Goal: Communication & Community: Ask a question

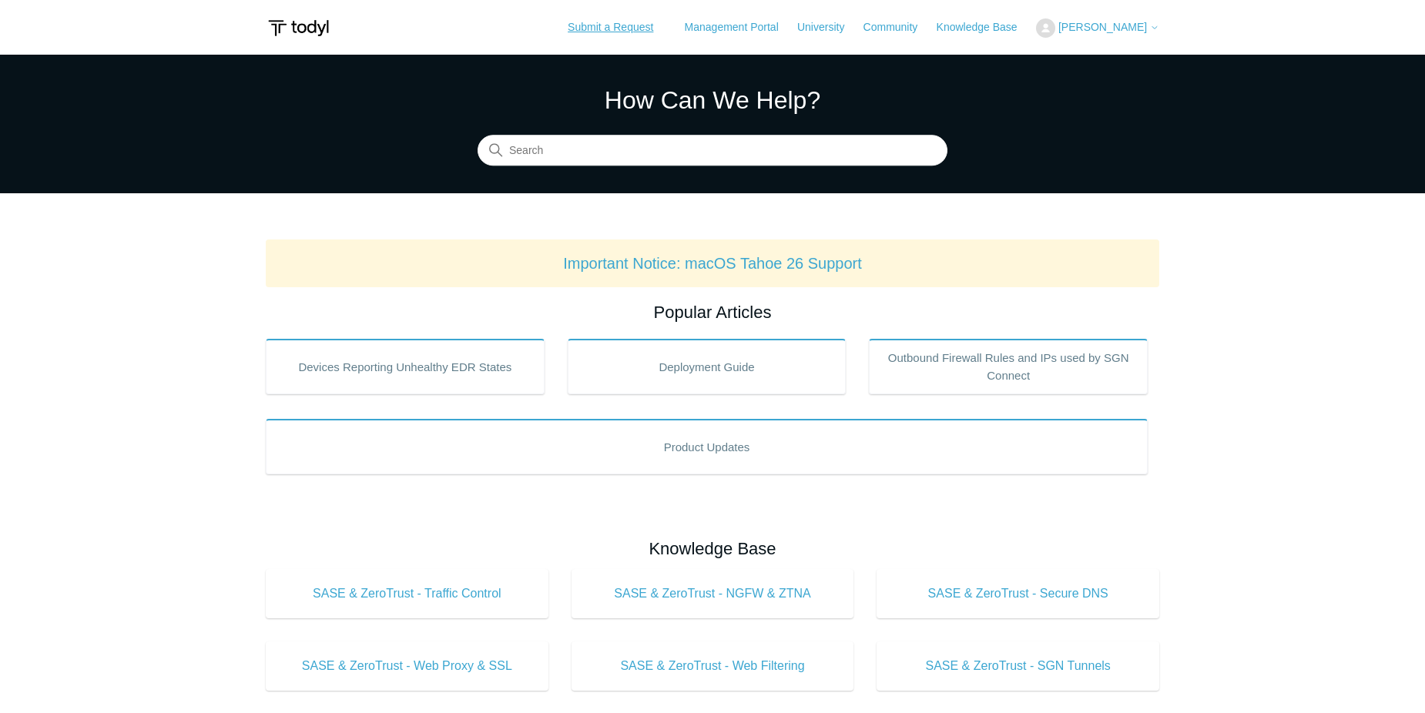
click at [610, 19] on link "Submit a Request" at bounding box center [610, 27] width 116 height 25
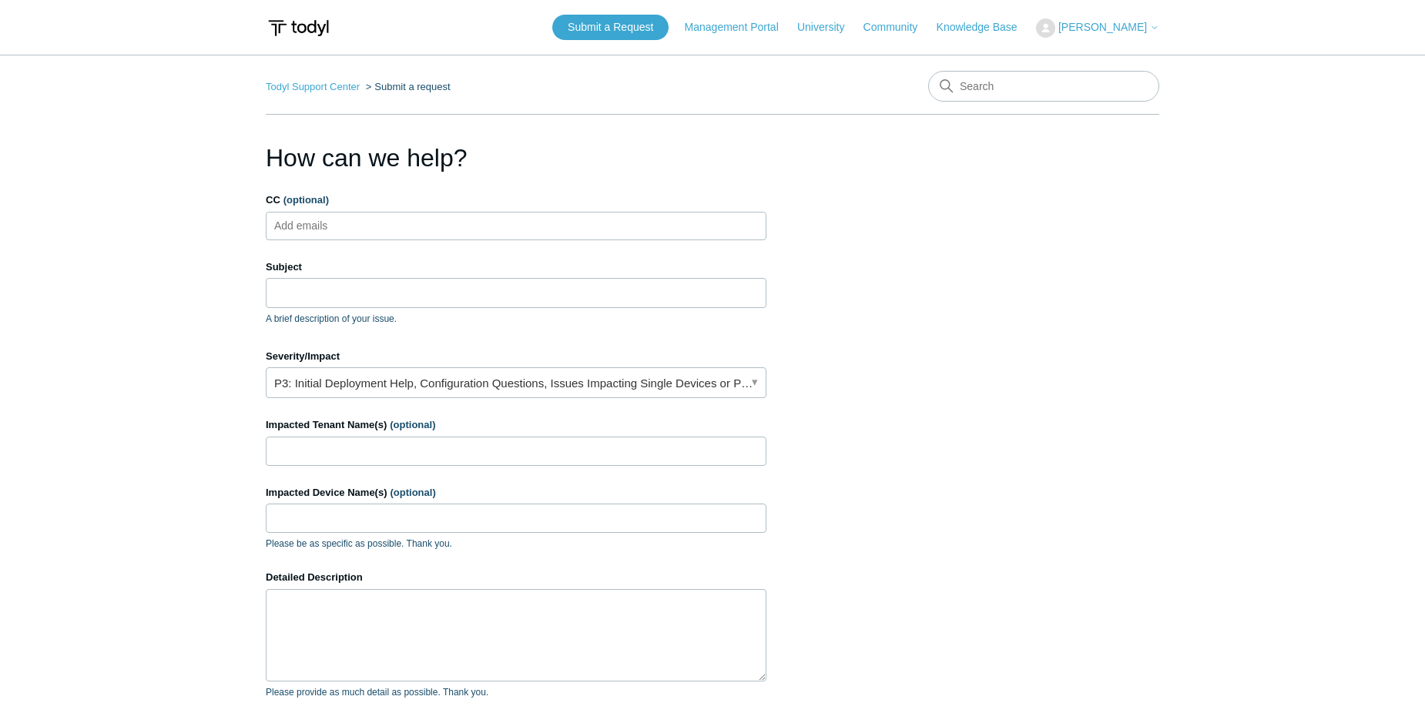
click at [350, 236] on input "CC (optional)" at bounding box center [315, 225] width 92 height 23
type input "[PERSON_NAME][EMAIL_ADDRESS][DOMAIN_NAME]"
click at [497, 226] on ul "[PERSON_NAME][EMAIL_ADDRESS][DOMAIN_NAME]" at bounding box center [516, 226] width 501 height 28
paste input "[EMAIL_ADDRESS][DOMAIN_NAME]"
type input "[EMAIL_ADDRESS][DOMAIN_NAME]"
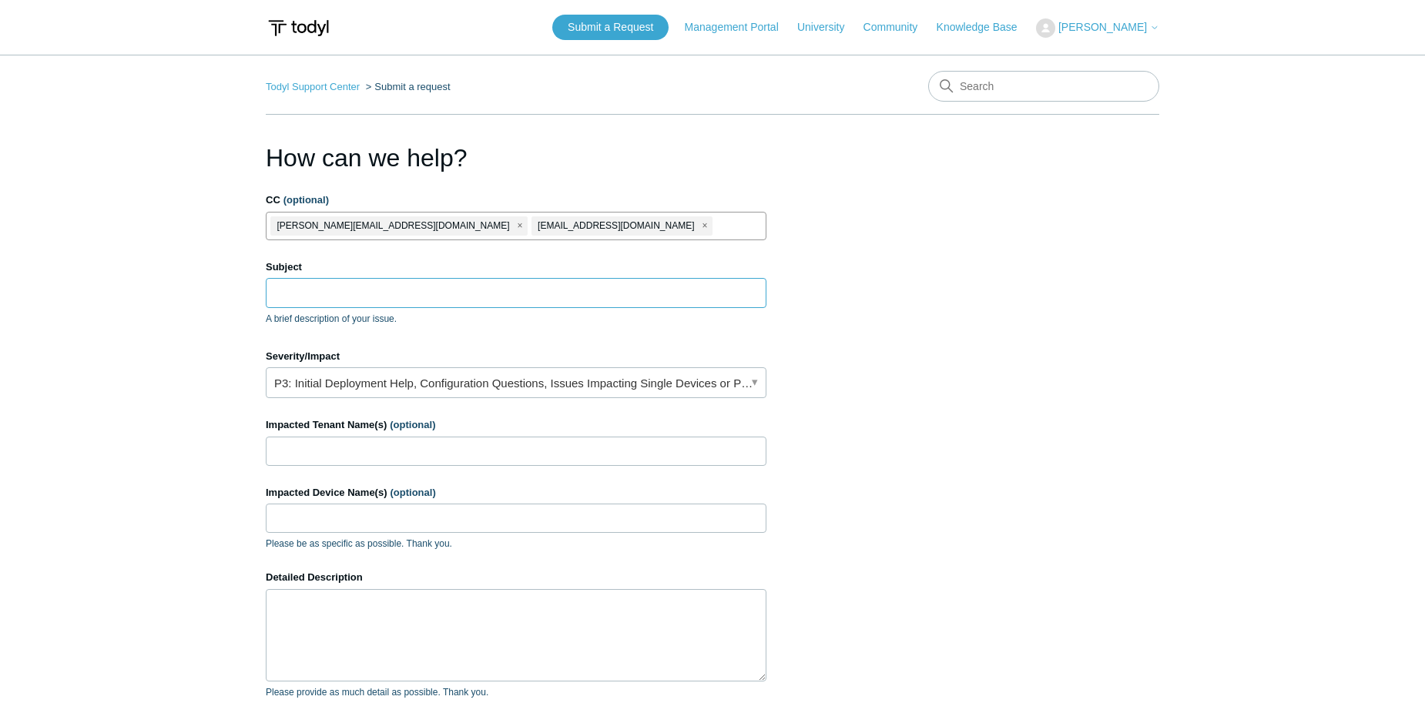
click at [391, 291] on input "Subject" at bounding box center [516, 292] width 501 height 29
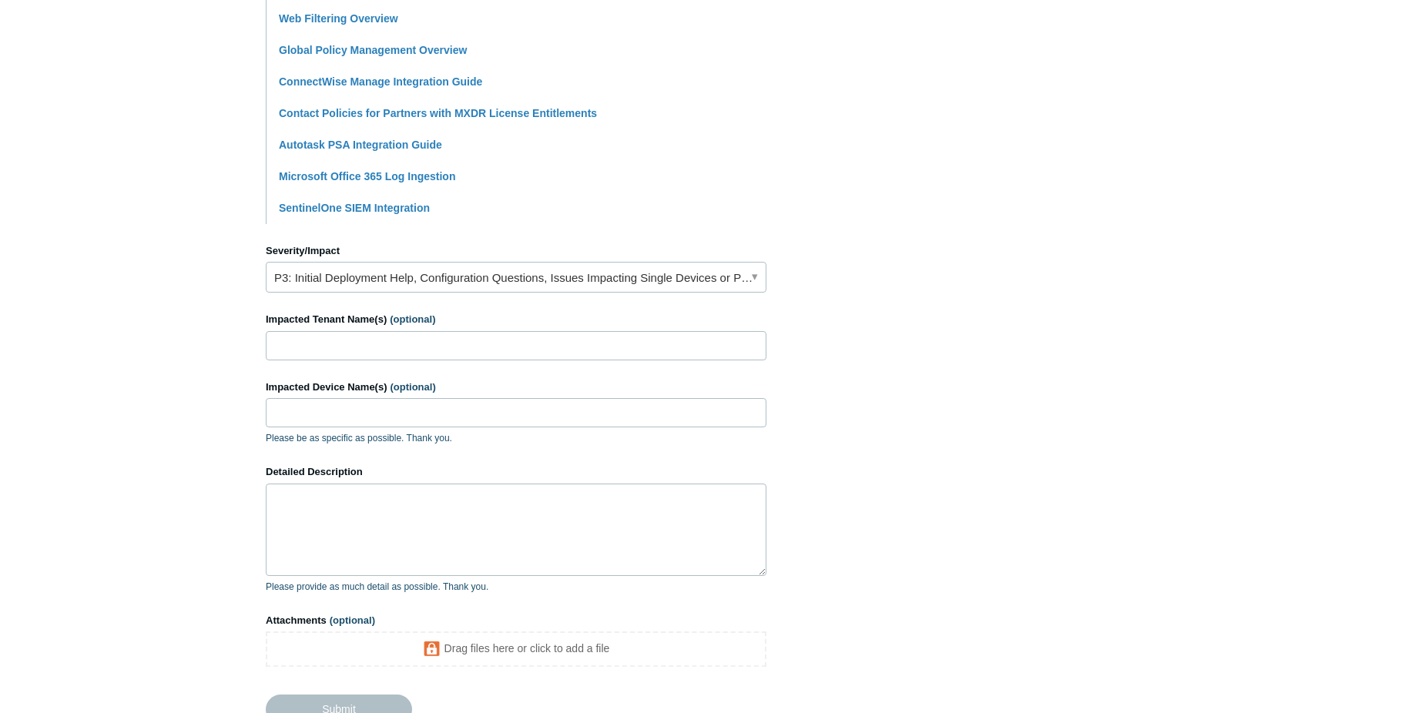
scroll to position [616, 0]
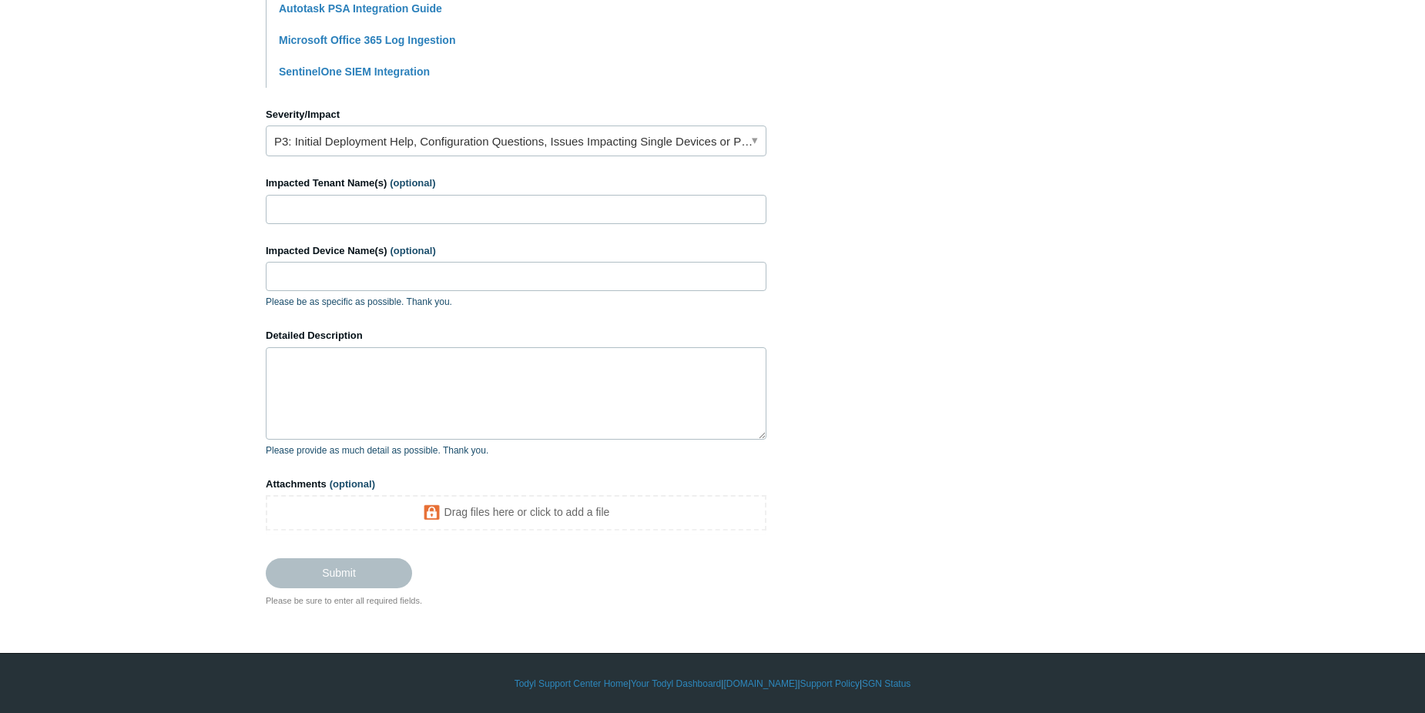
type input "SOAR Playbook ran but was not assigned on the tenant level"
click at [396, 213] on input "Impacted Tenant Name(s) (optional)" at bounding box center [516, 209] width 501 height 29
click at [331, 212] on input "Ad" at bounding box center [516, 209] width 501 height 29
type input "[PERSON_NAME] La Group"
click at [347, 388] on textarea "Detailed Description" at bounding box center [516, 393] width 501 height 92
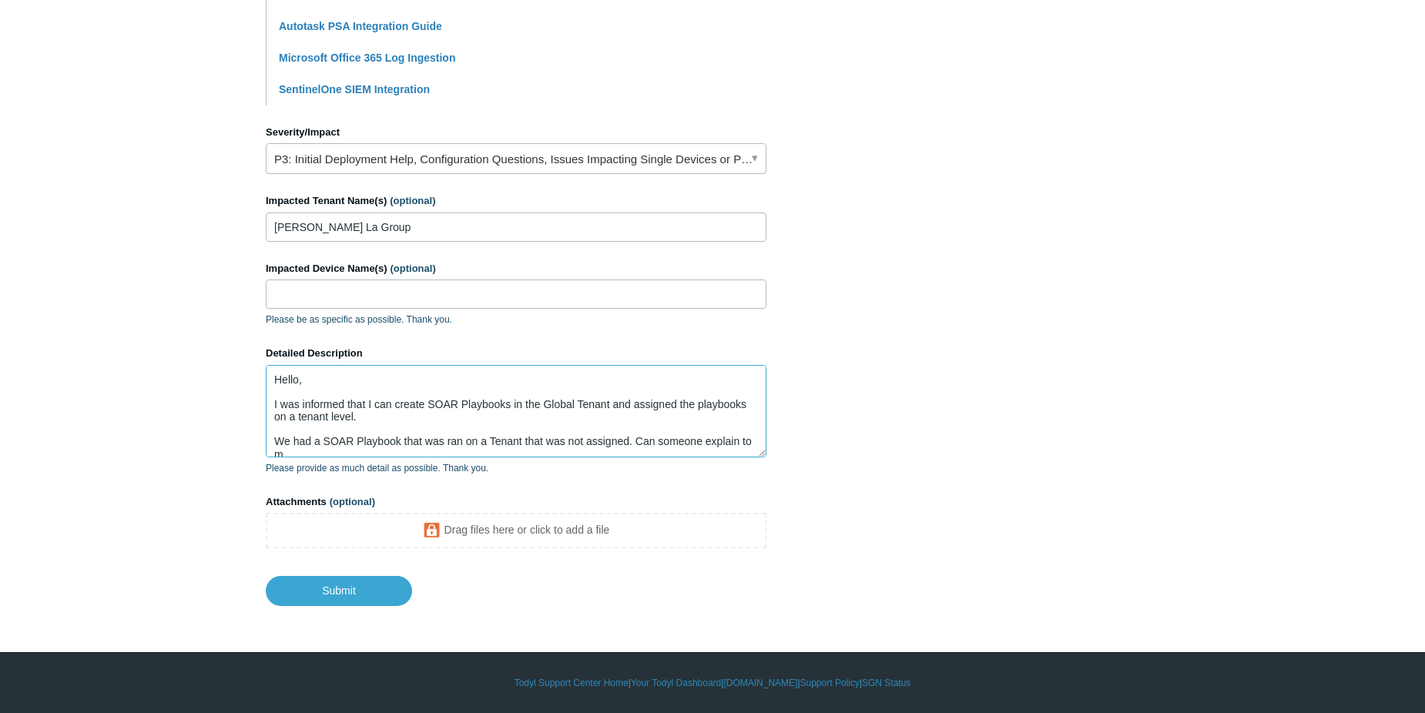
scroll to position [4, 0]
type textarea "Hello, I was informed that I can create SOAR Playbooks in the Global Tenant and…"
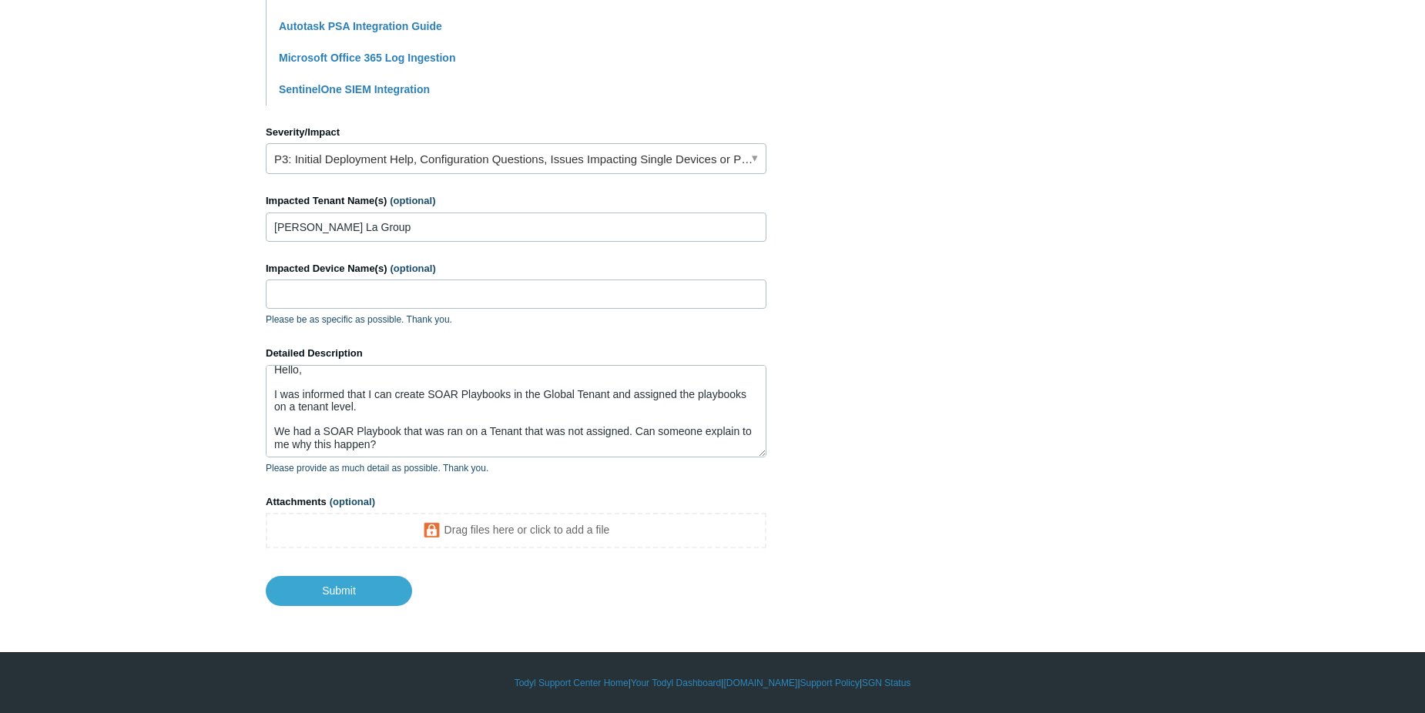
scroll to position [12, 0]
drag, startPoint x: 727, startPoint y: 480, endPoint x: 628, endPoint y: 518, distance: 106.6
click at [727, 480] on form "CC (optional) [PERSON_NAME][EMAIL_ADDRESS][DOMAIN_NAME] [EMAIL_ADDRESS][DOMAIN_…" at bounding box center [516, 99] width 501 height 1011
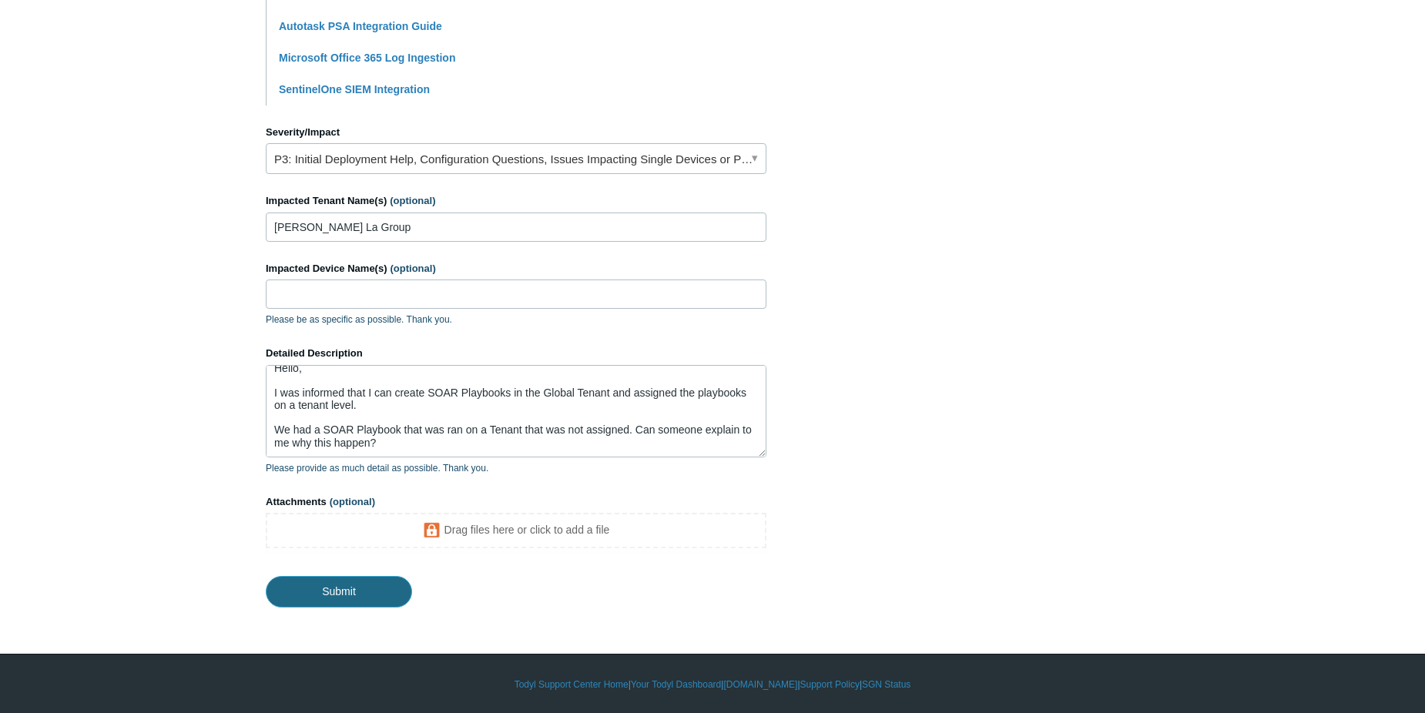
click at [317, 587] on input "Submit" at bounding box center [339, 591] width 146 height 31
